Goal: Information Seeking & Learning: Learn about a topic

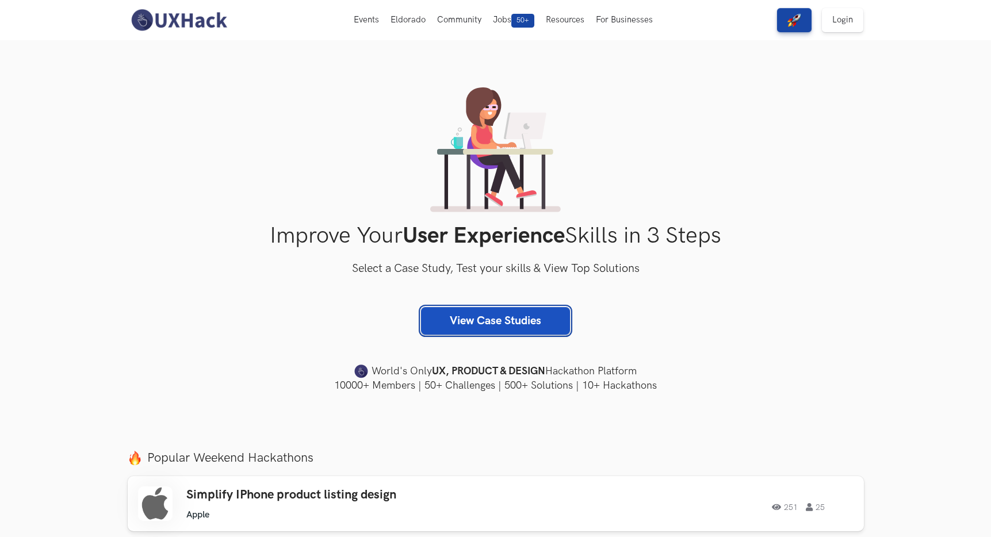
click at [479, 319] on link "View Case Studies" at bounding box center [495, 321] width 149 height 28
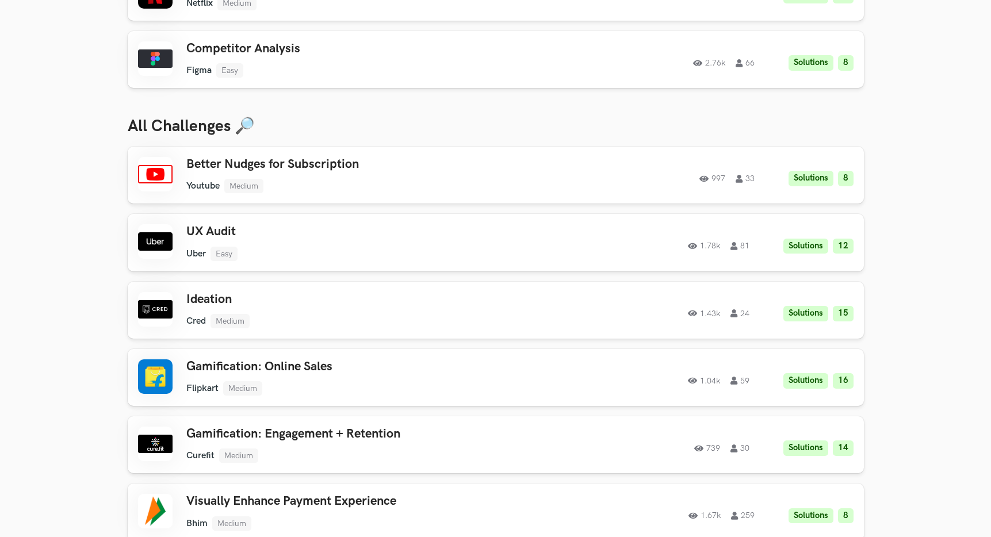
scroll to position [360, 0]
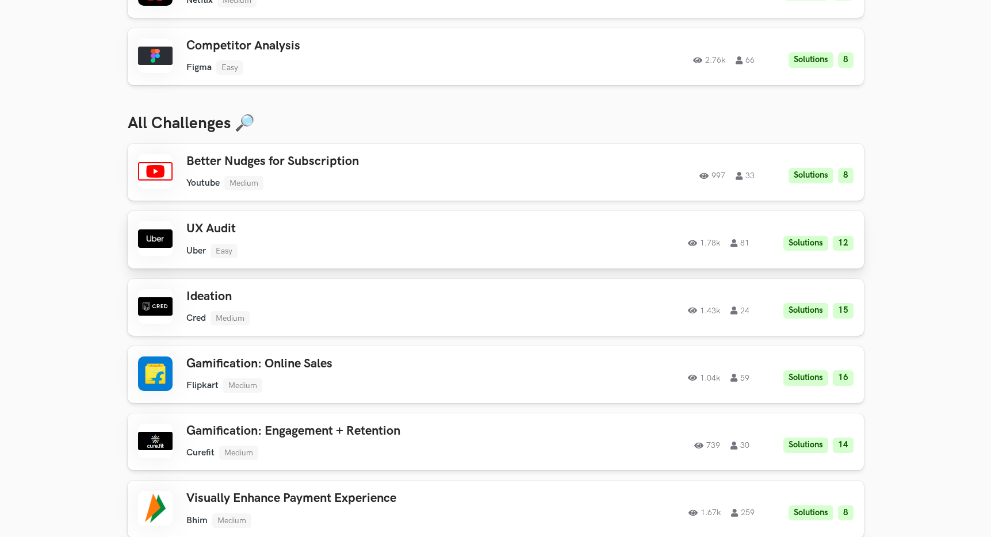
click at [288, 227] on h3 "UX Audit" at bounding box center [349, 228] width 327 height 15
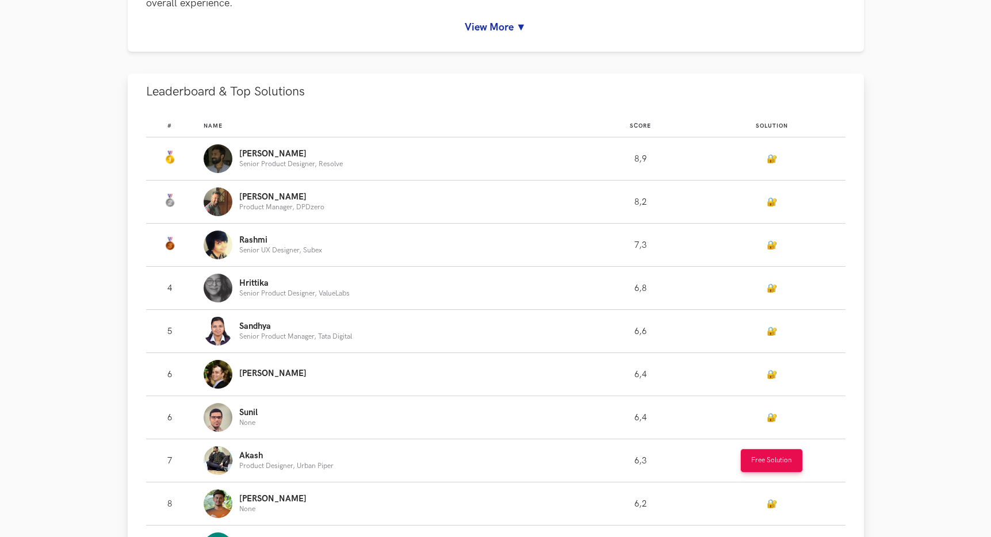
scroll to position [343, 0]
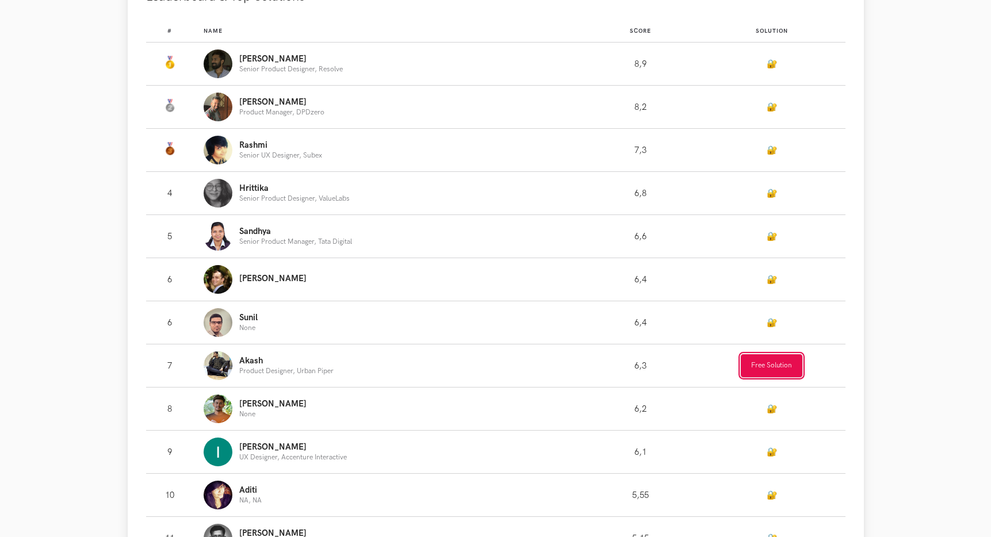
click at [773, 362] on button "Free Solution" at bounding box center [772, 365] width 62 height 23
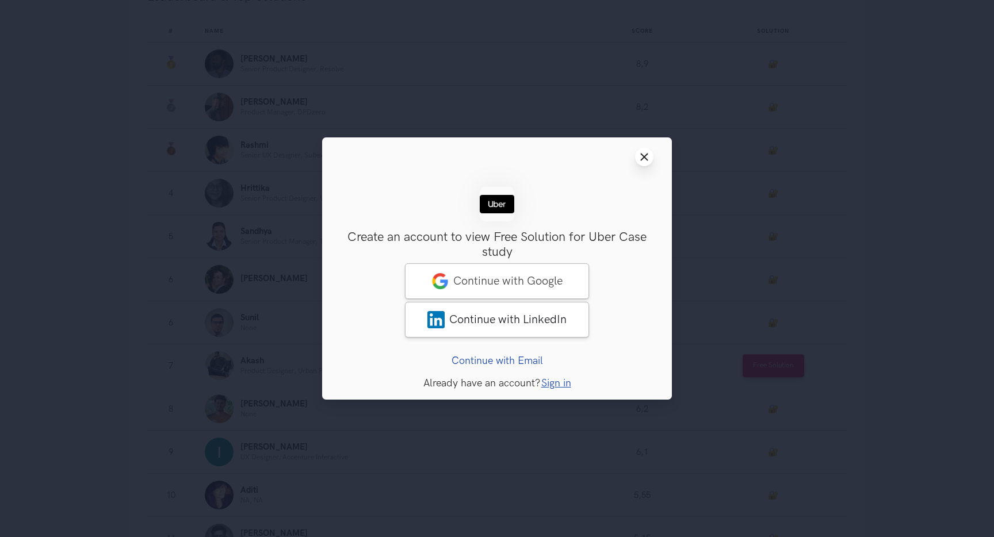
click at [642, 161] on icon "Close modal window" at bounding box center [644, 156] width 9 height 9
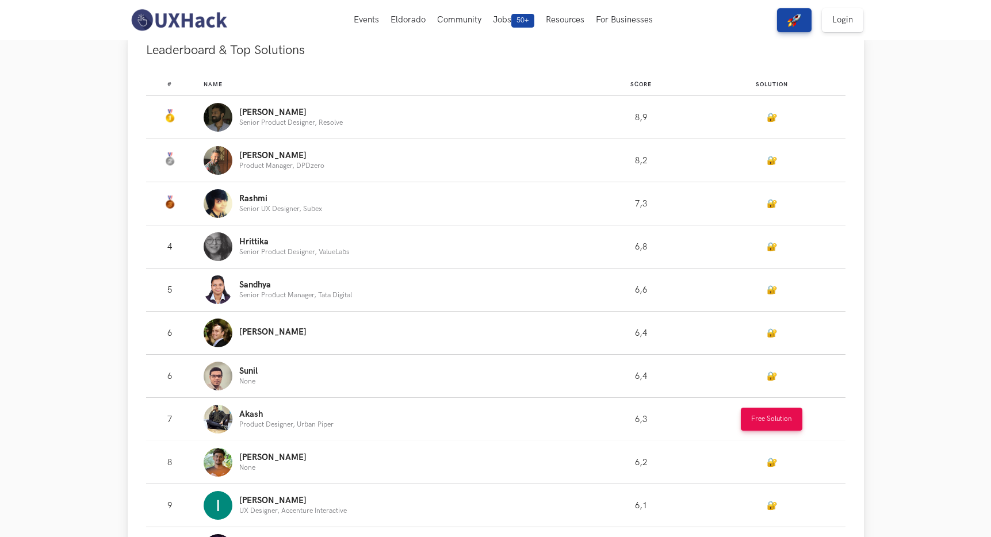
scroll to position [195, 0]
